Goal: Check status: Check status

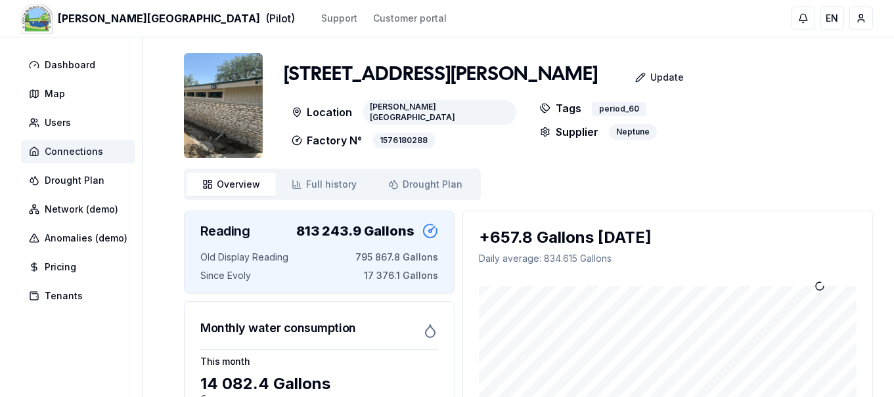
click at [46, 152] on span "Connections" at bounding box center [74, 151] width 58 height 13
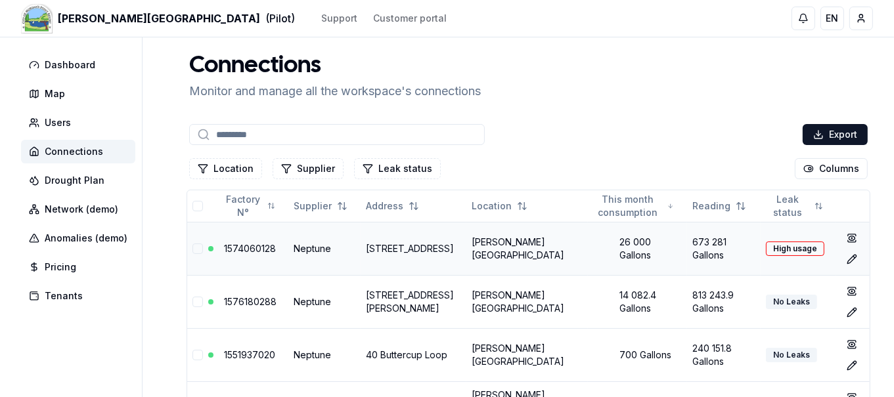
click at [238, 250] on link "1574060128" at bounding box center [250, 248] width 52 height 11
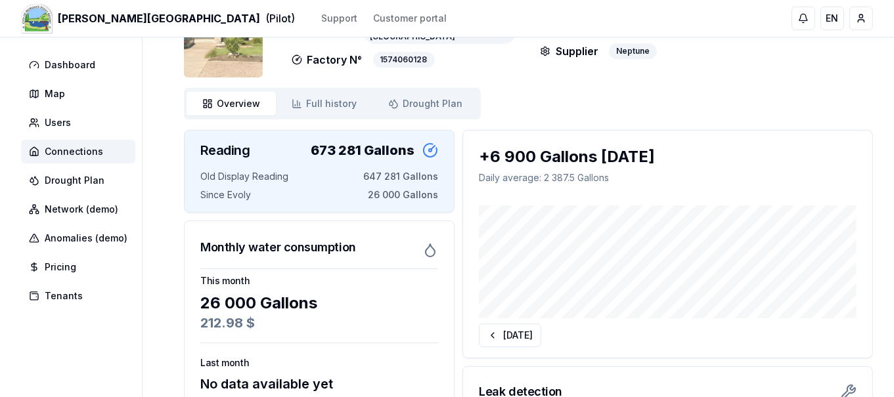
scroll to position [131, 0]
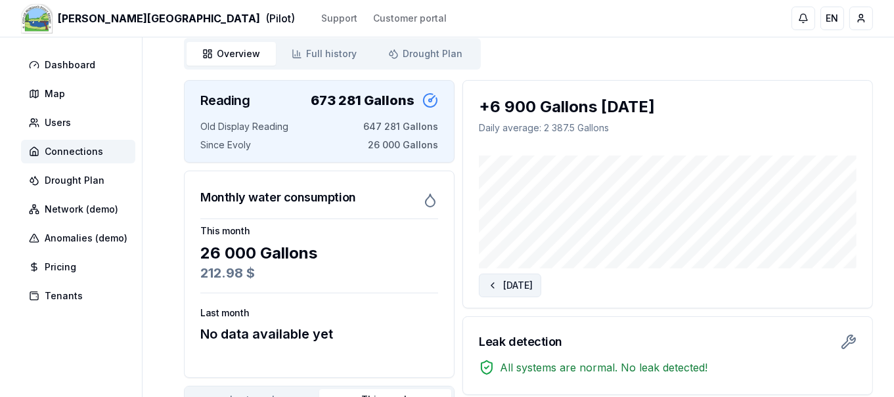
click at [504, 284] on button "[DATE]" at bounding box center [510, 286] width 62 height 24
click at [820, 288] on button "[DATE]" at bounding box center [825, 286] width 62 height 24
click at [504, 282] on button "[DATE]" at bounding box center [510, 286] width 62 height 24
click at [816, 288] on button "[DATE]" at bounding box center [825, 286] width 62 height 24
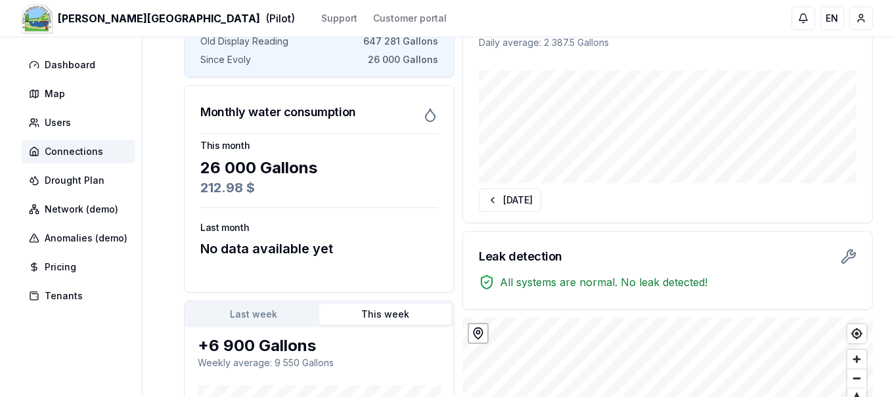
scroll to position [176, 0]
